Goal: Information Seeking & Learning: Learn about a topic

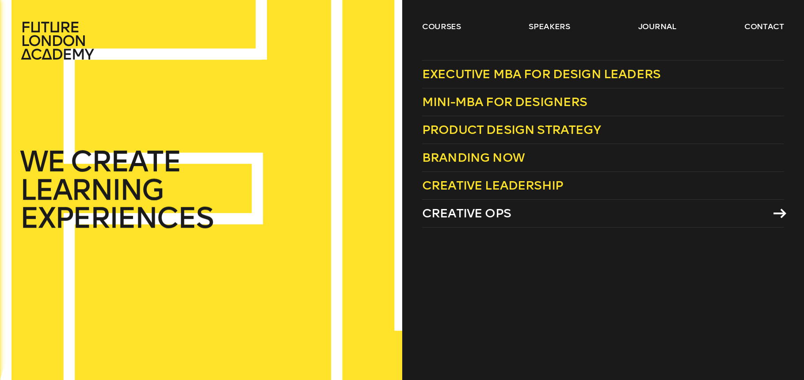
click at [453, 212] on span "Creative Ops" at bounding box center [466, 213] width 89 height 15
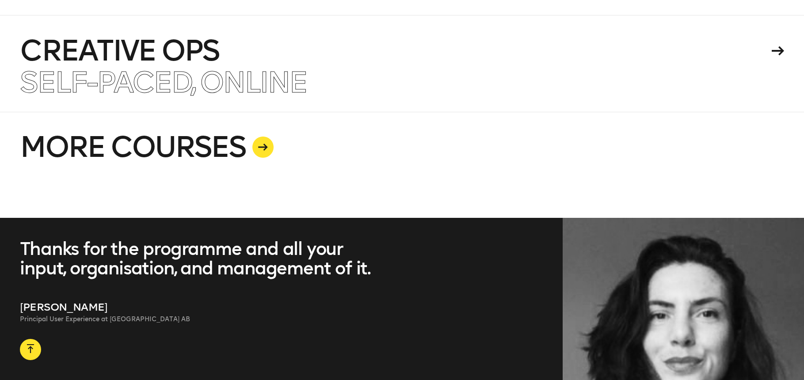
scroll to position [2301, 0]
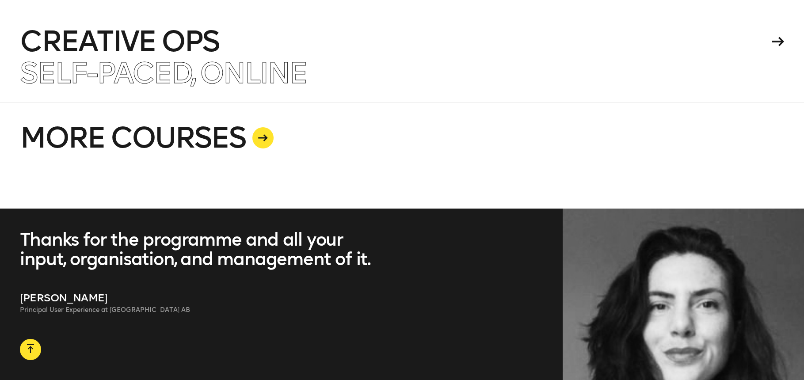
click at [262, 135] on icon at bounding box center [263, 137] width 10 height 7
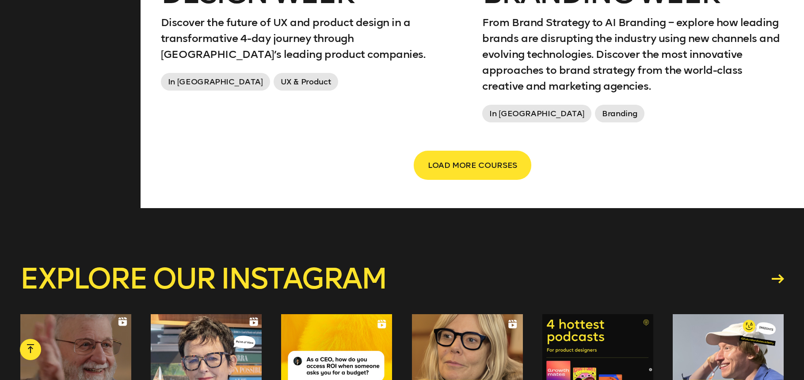
scroll to position [1677, 0]
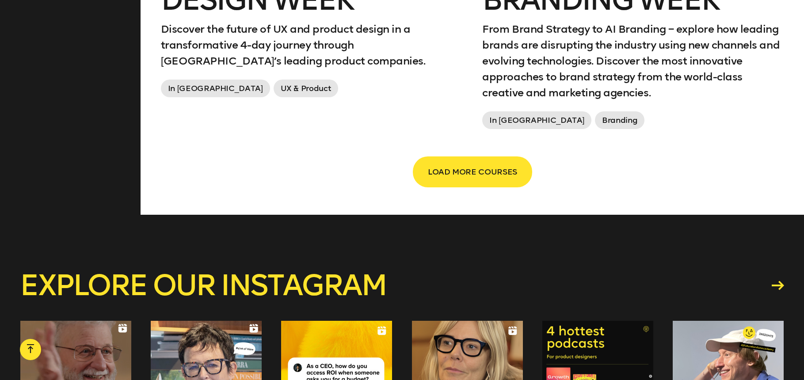
click at [471, 163] on span "LOAD MORE COURSES" at bounding box center [472, 171] width 89 height 17
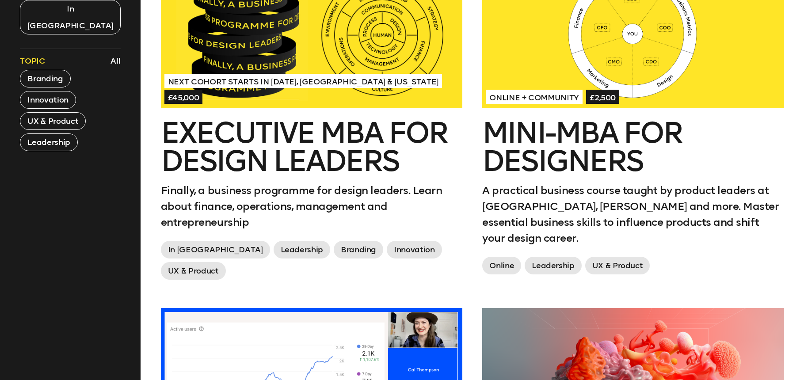
scroll to position [442, 0]
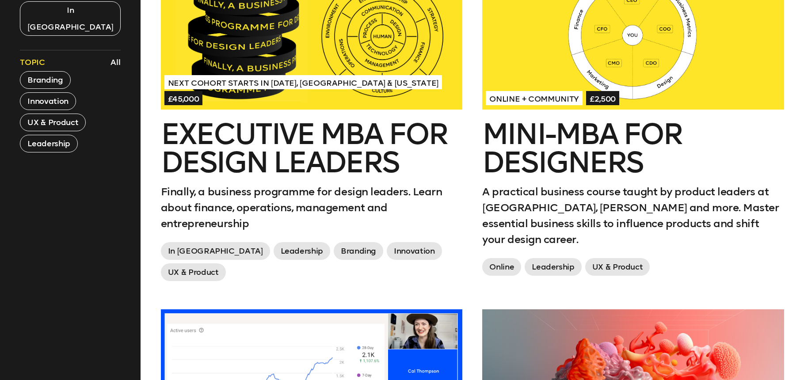
click at [582, 141] on h2 "Mini-MBA for Designers" at bounding box center [632, 148] width 301 height 57
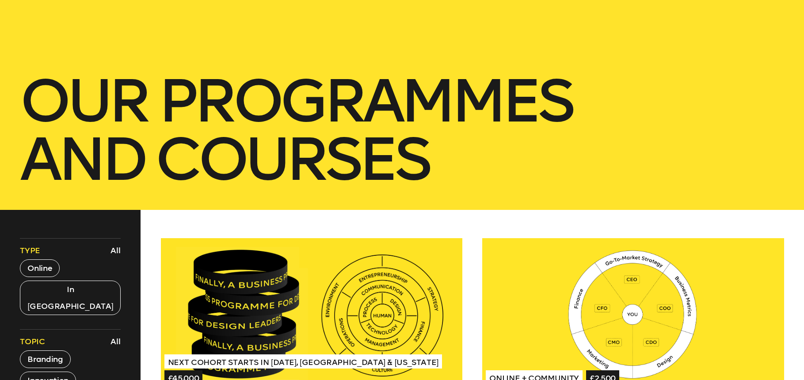
scroll to position [190, 0]
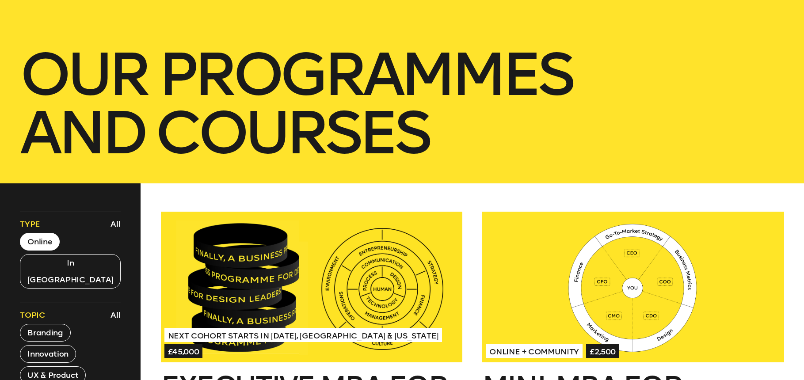
click at [47, 242] on button "Online" at bounding box center [40, 242] width 40 height 18
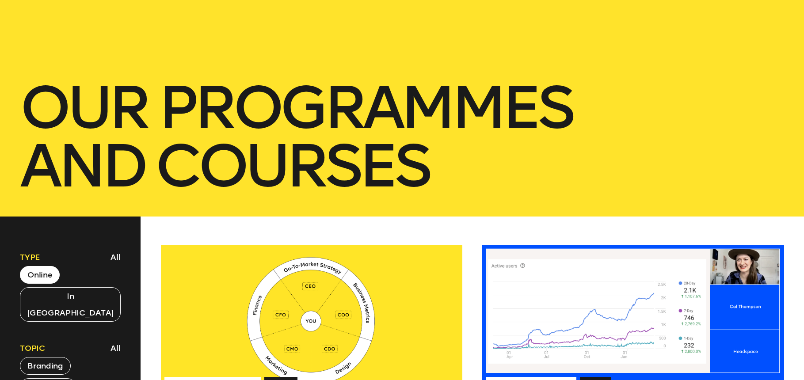
scroll to position [153, 0]
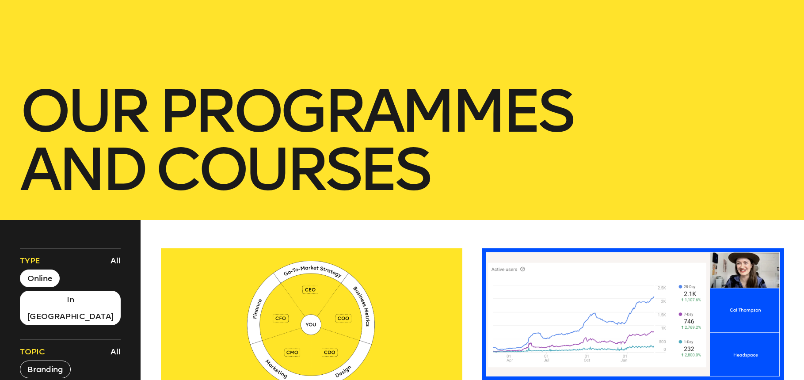
click at [52, 302] on button "In [GEOGRAPHIC_DATA]" at bounding box center [70, 308] width 101 height 34
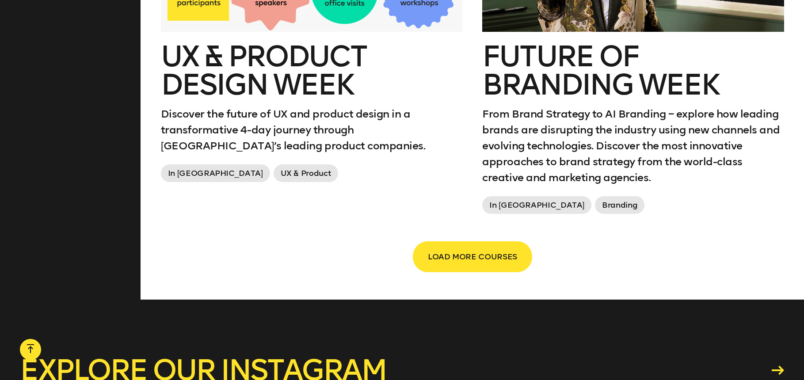
scroll to position [1593, 0]
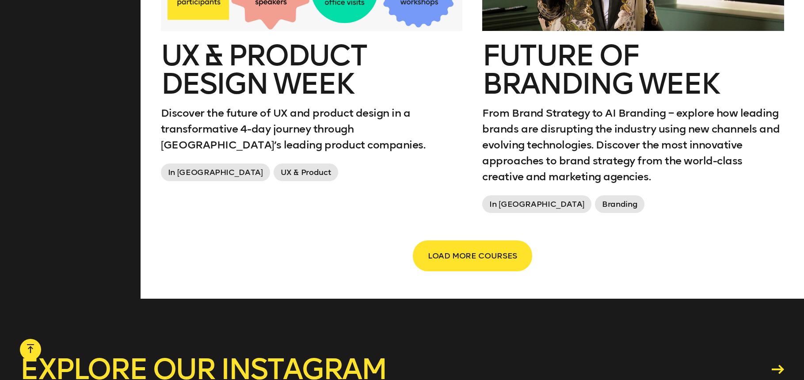
click at [456, 247] on span "LOAD MORE COURSES" at bounding box center [472, 255] width 89 height 17
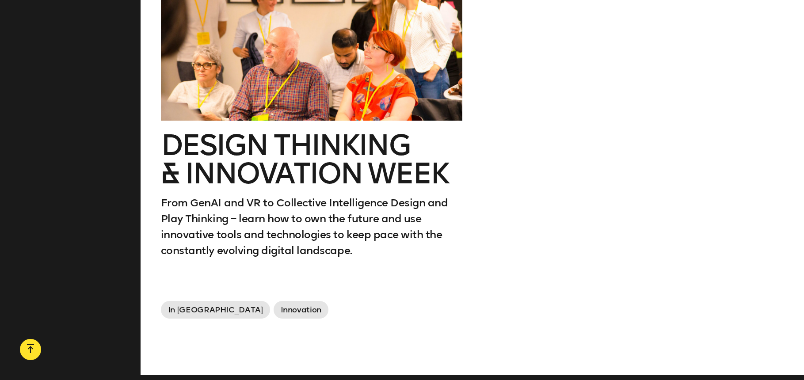
scroll to position [1865, 0]
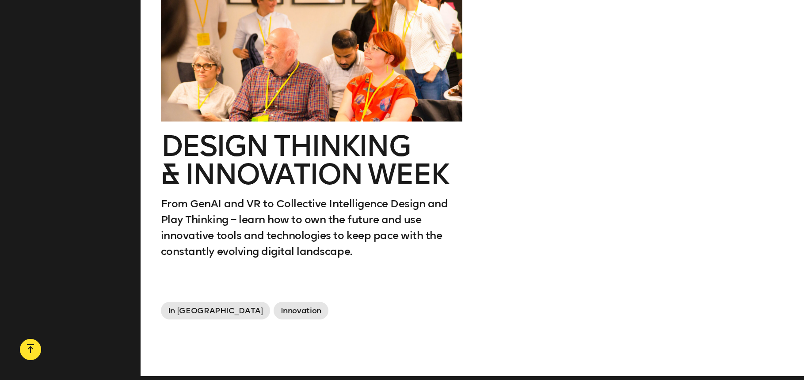
click at [310, 196] on p "From GenAI and VR to Collective Intelligence Design and Play Thinking – learn h…" at bounding box center [311, 228] width 301 height 64
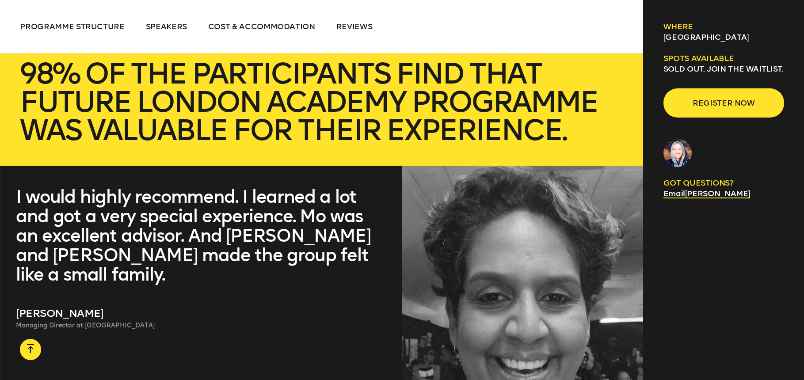
scroll to position [3652, 0]
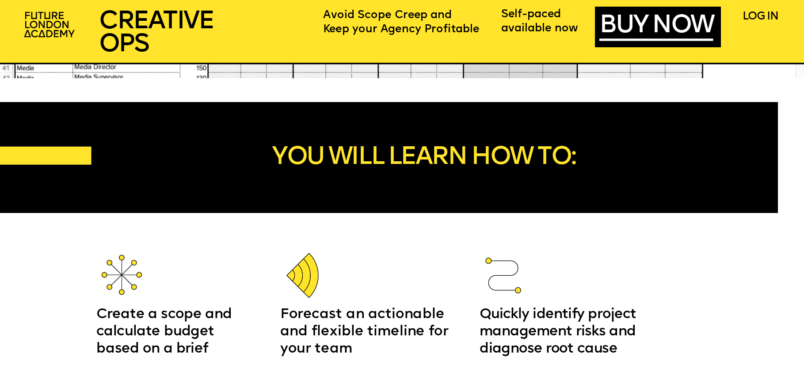
scroll to position [1197, 0]
